Goal: Check status: Check status

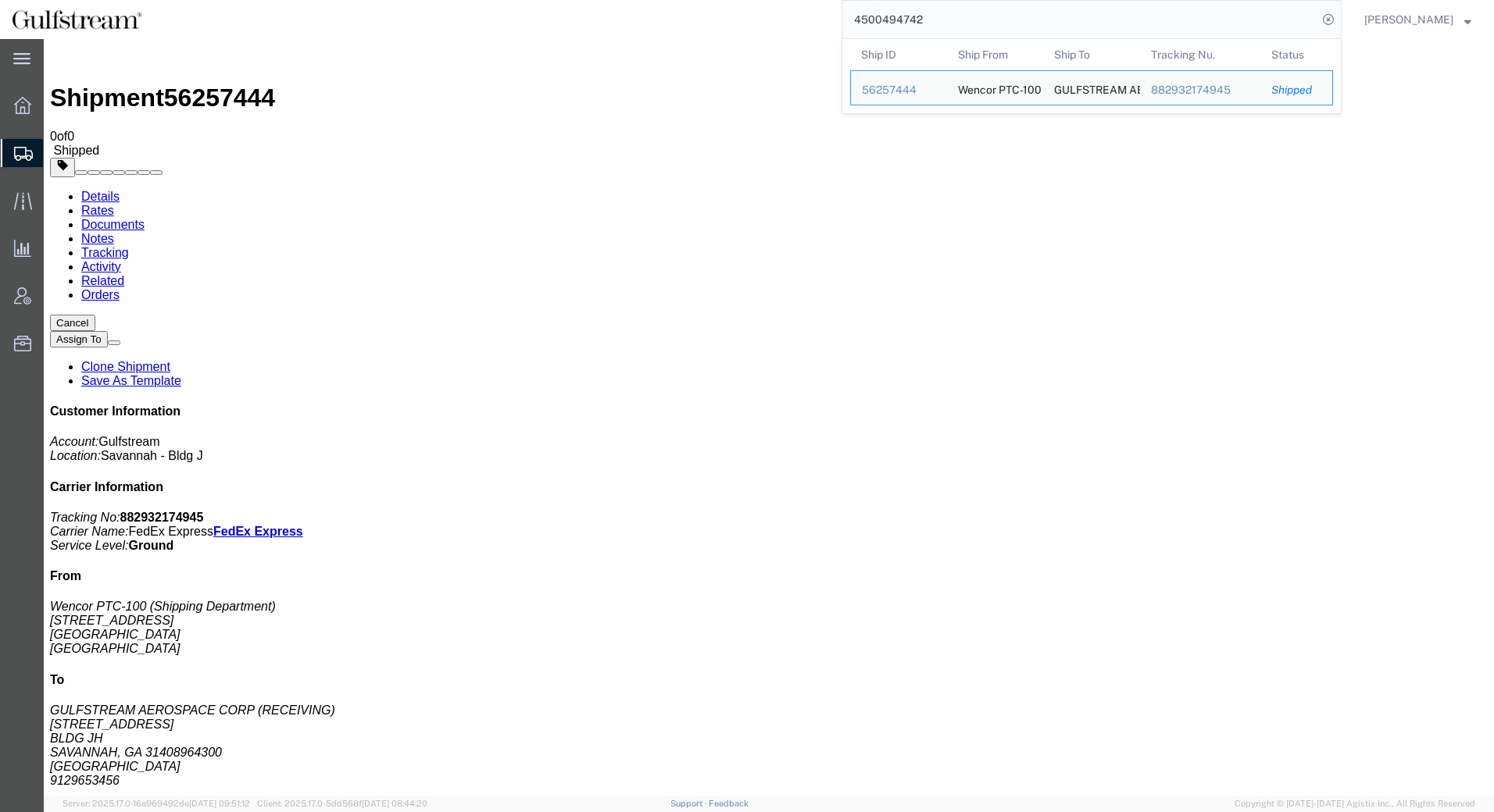
drag, startPoint x: 989, startPoint y: 5, endPoint x: 831, endPoint y: 5, distance: 158.0
click at [831, 5] on div "4500494742 Ship ID Ship From Ship To Tracking Nu. Status Ship ID 56257444 Ship …" at bounding box center [747, 19] width 1188 height 39
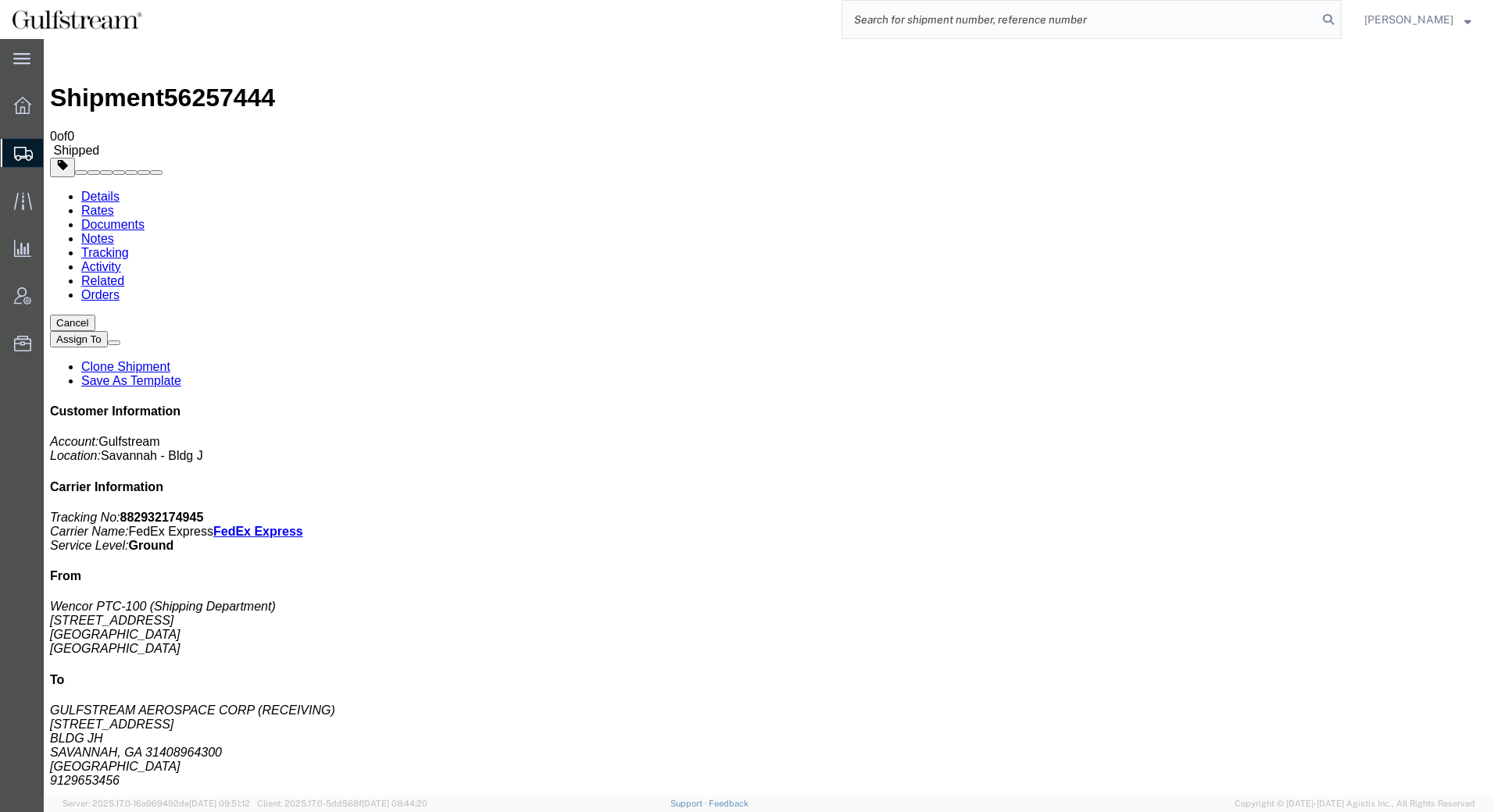
click at [1138, 27] on input "search" at bounding box center [1079, 19] width 475 height 38
paste input "427185129479"
type input "427185129479"
click at [1328, 21] on icon at bounding box center [1328, 19] width 22 height 22
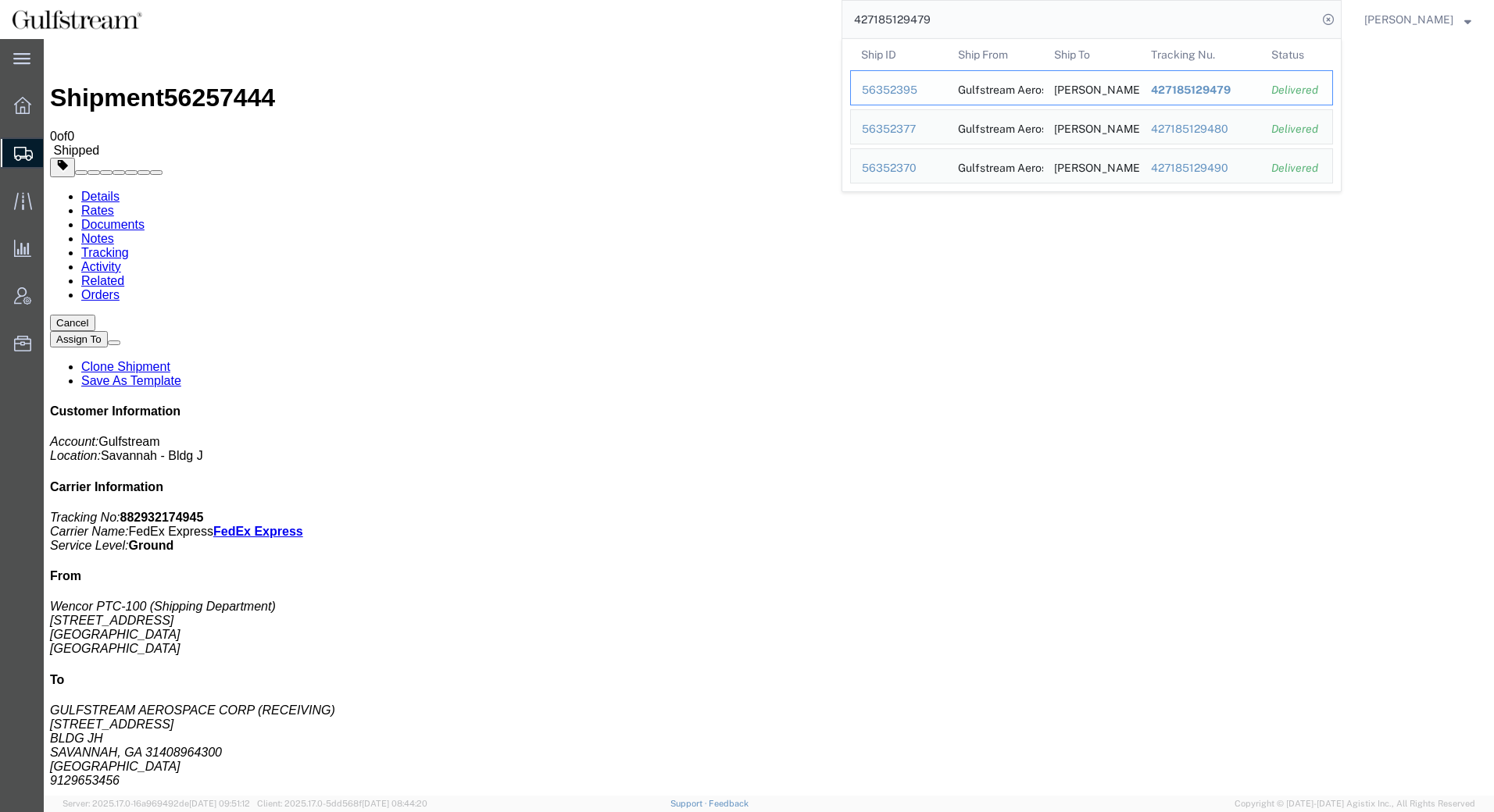
click at [1211, 94] on span "427185129479" at bounding box center [1190, 90] width 80 height 13
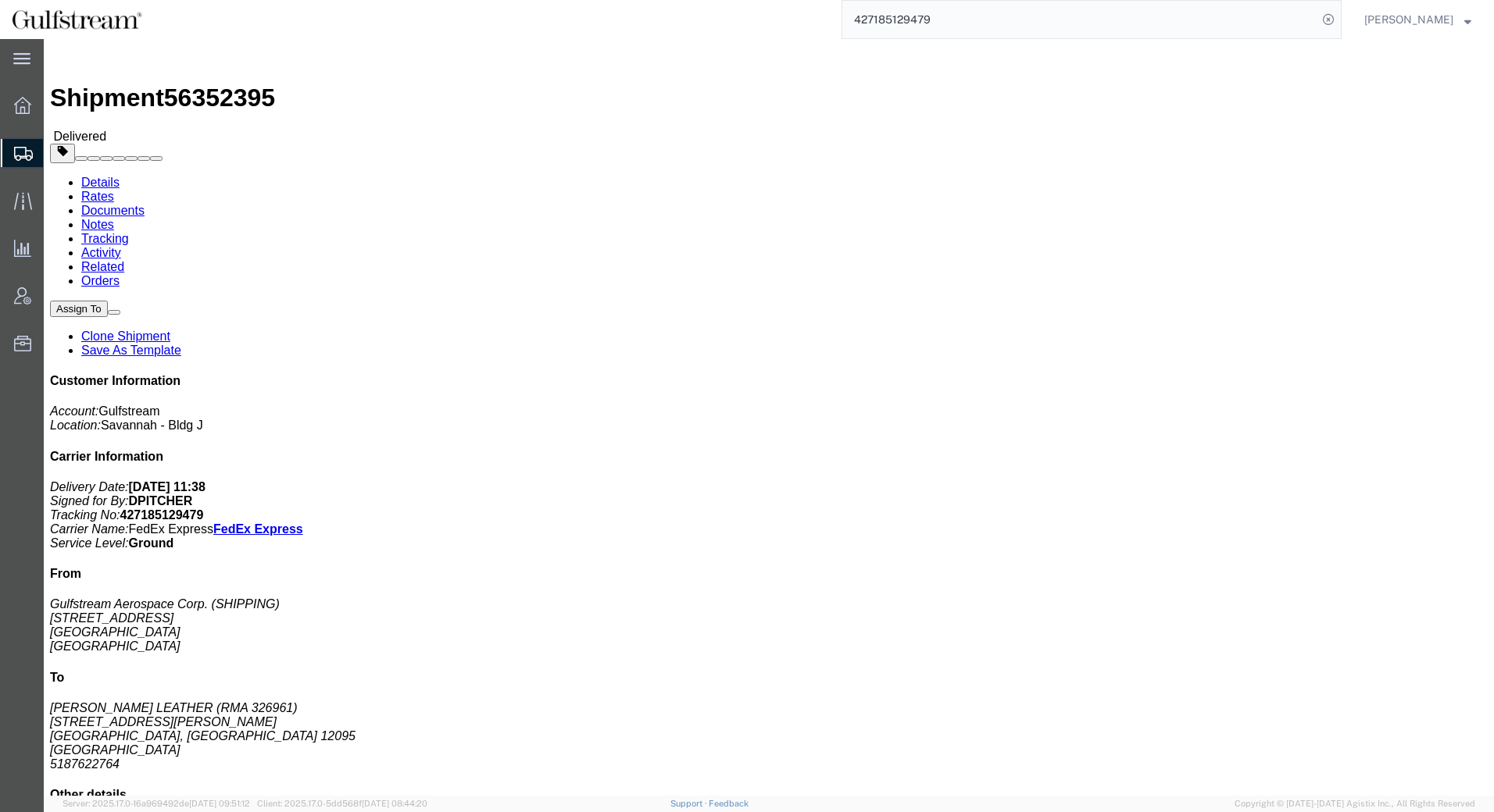
click link "Rates"
